Goal: Find specific page/section: Find specific page/section

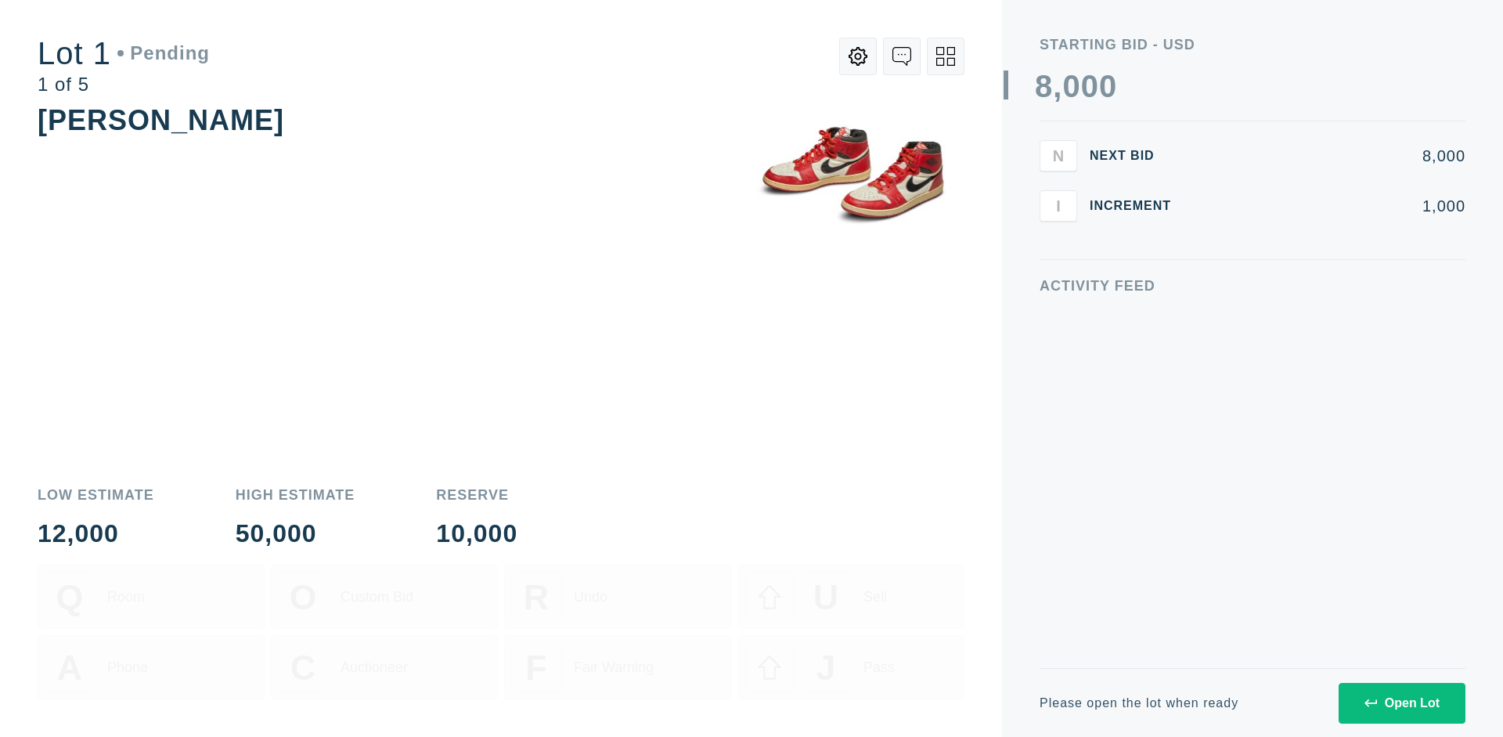
click at [1402, 702] on div "Open Lot" at bounding box center [1402, 703] width 75 height 14
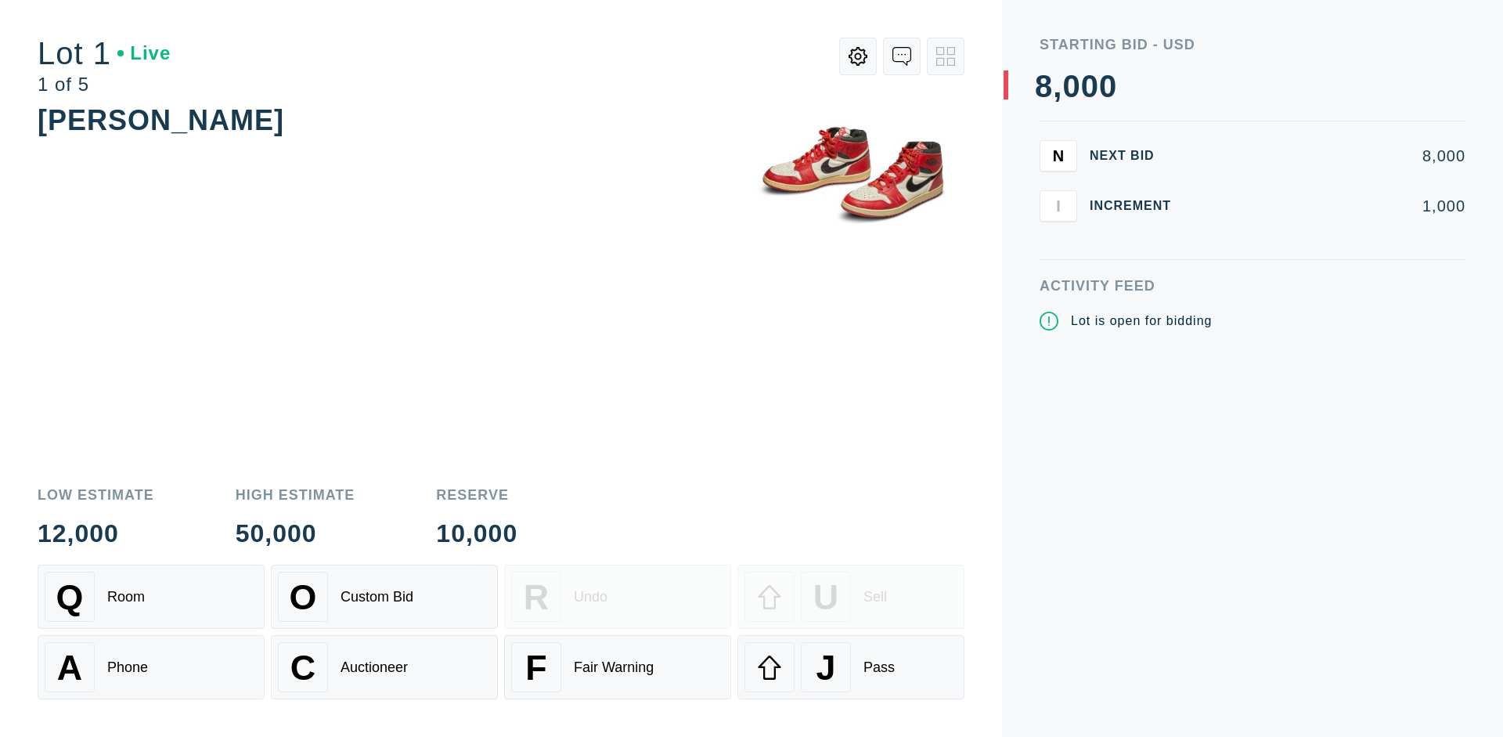
click at [151, 597] on div "Q Room" at bounding box center [151, 597] width 213 height 50
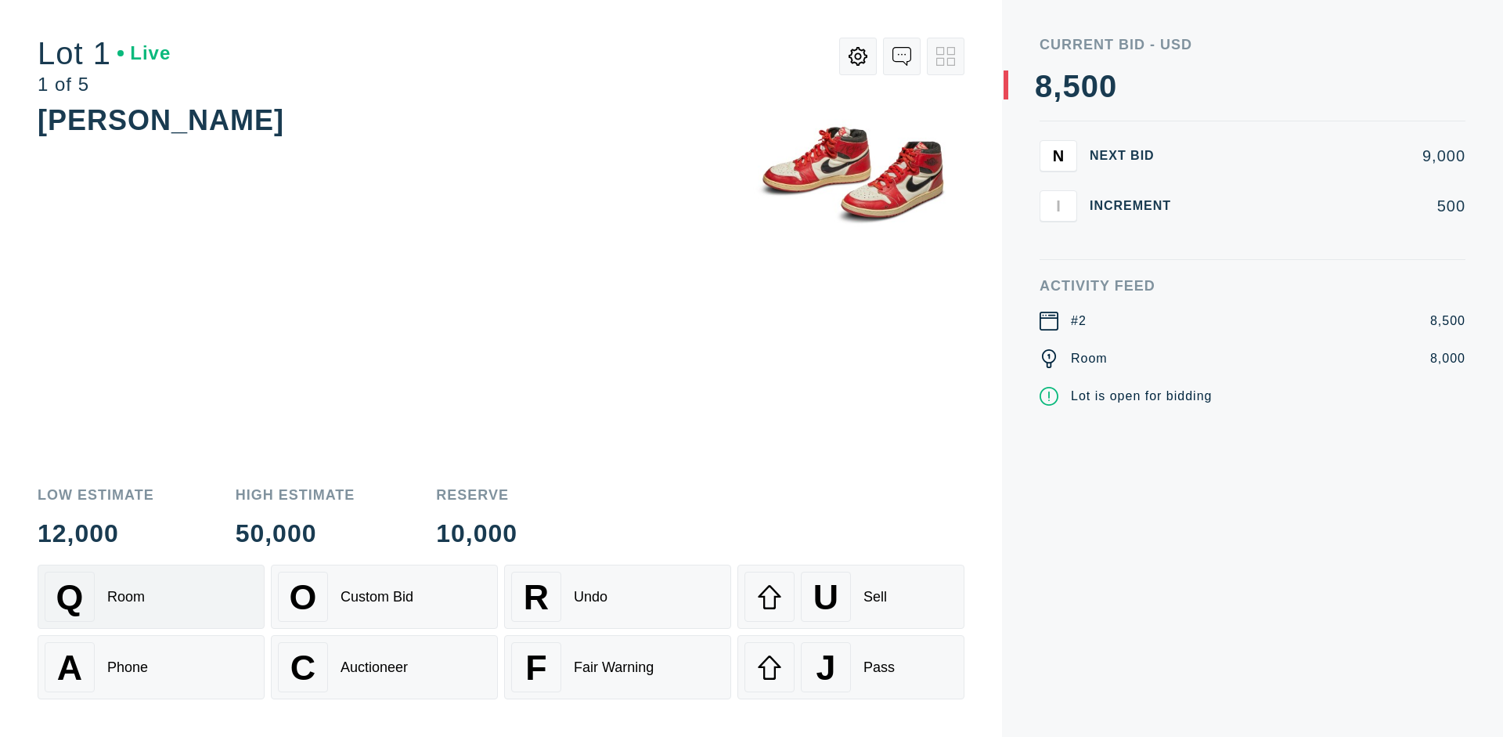
click at [151, 597] on div "Q Room" at bounding box center [151, 597] width 213 height 50
click at [151, 667] on div "A Phone" at bounding box center [151, 667] width 213 height 50
